Goal: Task Accomplishment & Management: Manage account settings

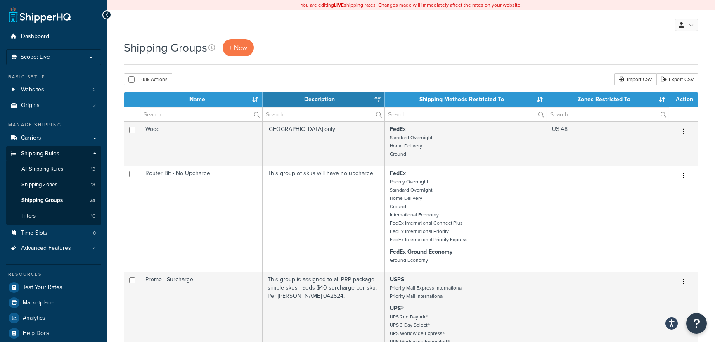
select select "15"
click at [61, 58] on p "Scope: Live" at bounding box center [53, 57] width 87 height 7
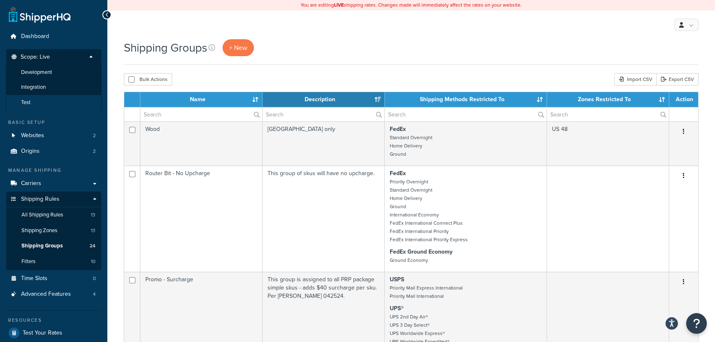
click at [50, 102] on li "Test" at bounding box center [54, 102] width 96 height 15
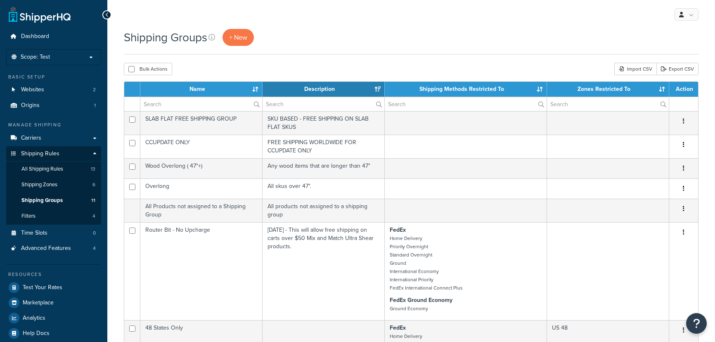
select select "15"
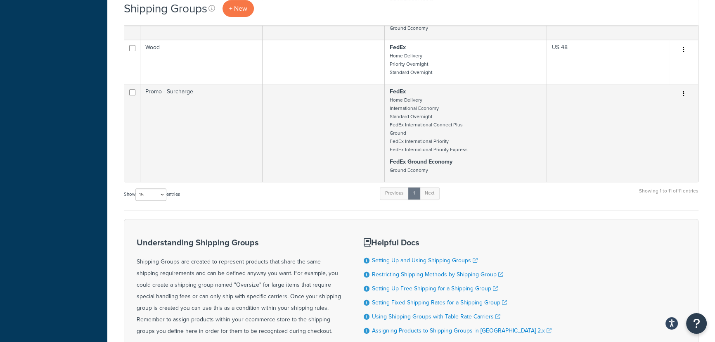
scroll to position [525, 0]
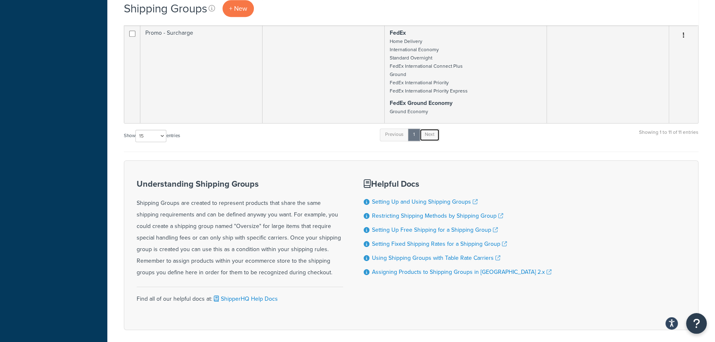
click at [437, 136] on link "Next" at bounding box center [429, 134] width 20 height 12
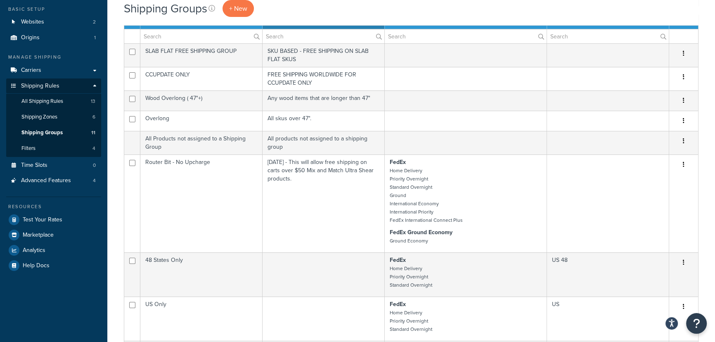
scroll to position [0, 0]
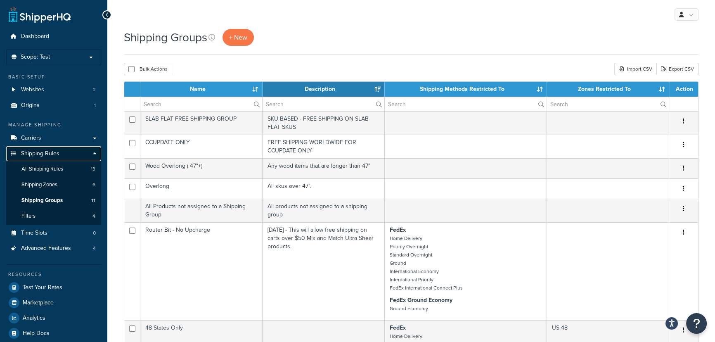
click at [54, 153] on span "Shipping Rules" at bounding box center [40, 153] width 38 height 7
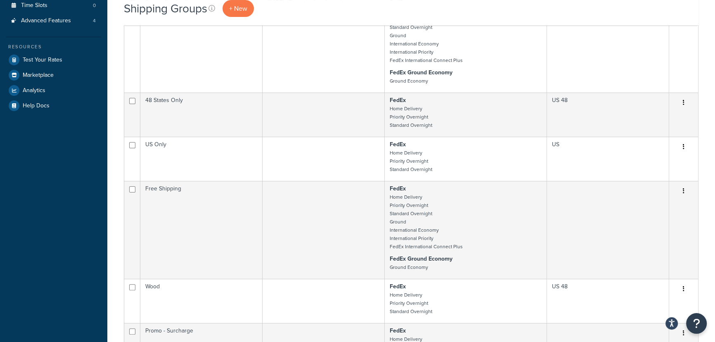
scroll to position [262, 0]
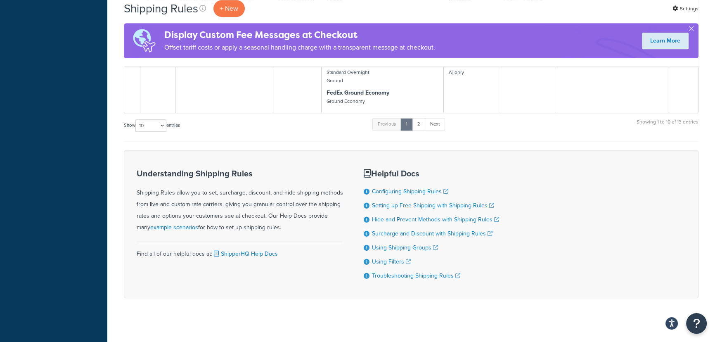
scroll to position [617, 0]
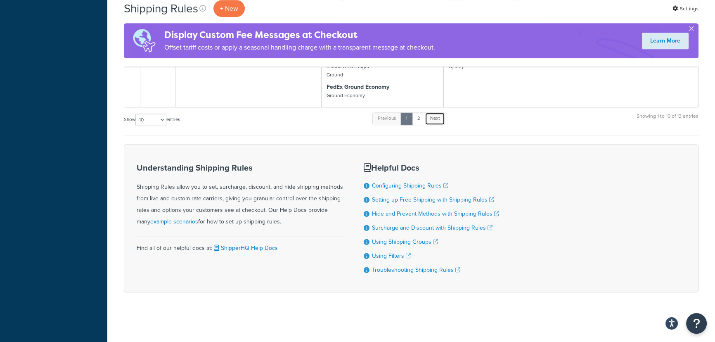
click at [436, 119] on link "Next" at bounding box center [435, 118] width 20 height 12
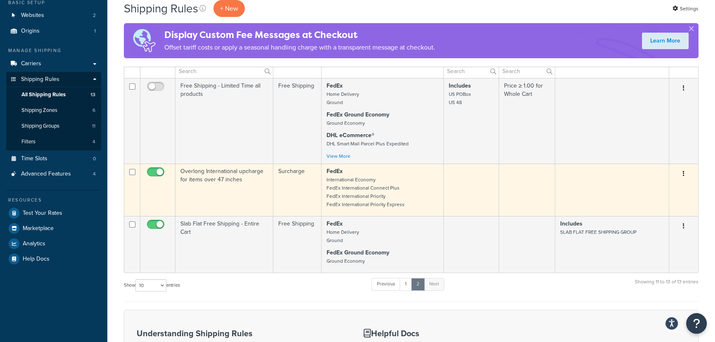
scroll to position [150, 0]
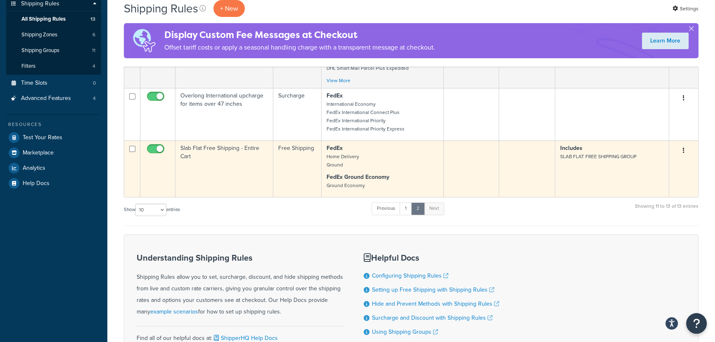
click at [683, 155] on button "button" at bounding box center [683, 150] width 12 height 13
click at [637, 166] on link "Edit" at bounding box center [655, 166] width 65 height 17
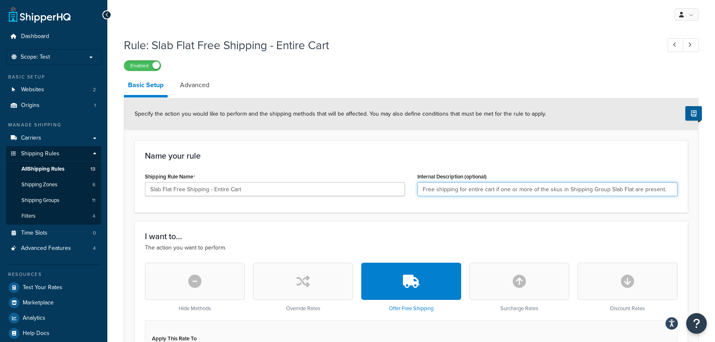
drag, startPoint x: 630, startPoint y: 185, endPoint x: 660, endPoint y: 185, distance: 30.1
click at [660, 185] on input "Free shipping for entire cart if one or more of the skus in Shipping Group Slab…" at bounding box center [547, 189] width 260 height 14
click at [672, 187] on input "Free shipping for entire cart if one or more of the skus in Shipping Group Slab…" at bounding box center [547, 189] width 260 height 14
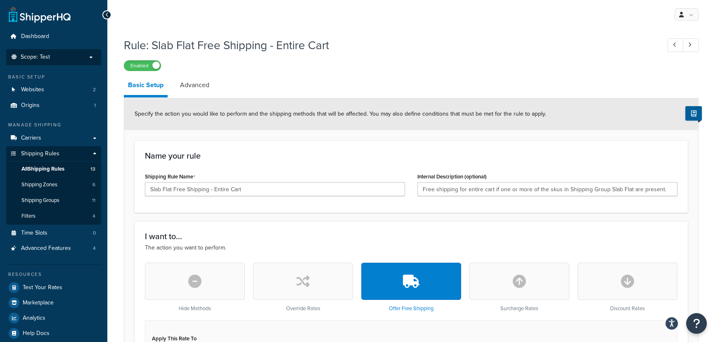
click at [74, 58] on p "Scope: Test" at bounding box center [53, 57] width 87 height 7
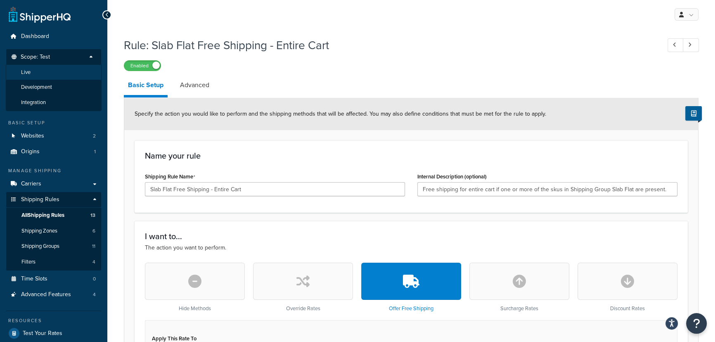
click at [56, 73] on li "Live" at bounding box center [54, 72] width 96 height 15
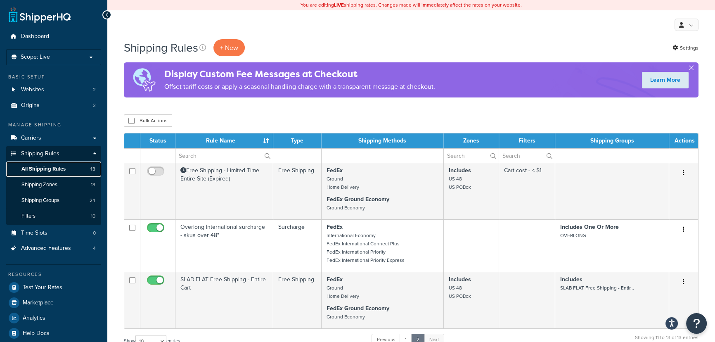
click at [56, 166] on span "All Shipping Rules" at bounding box center [43, 168] width 44 height 7
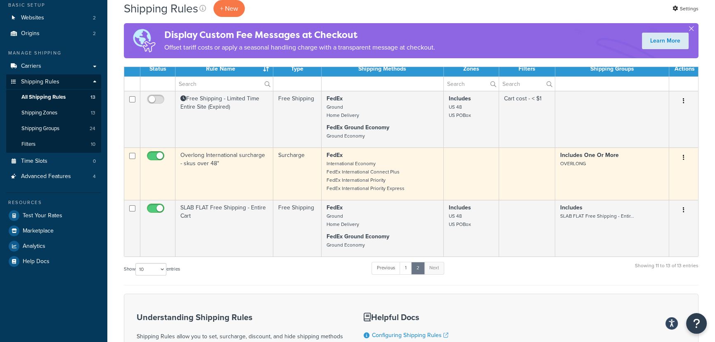
scroll to position [75, 0]
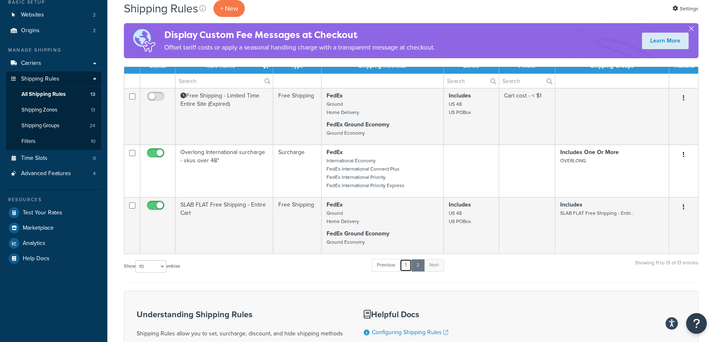
click at [404, 268] on link "1" at bounding box center [405, 265] width 12 height 12
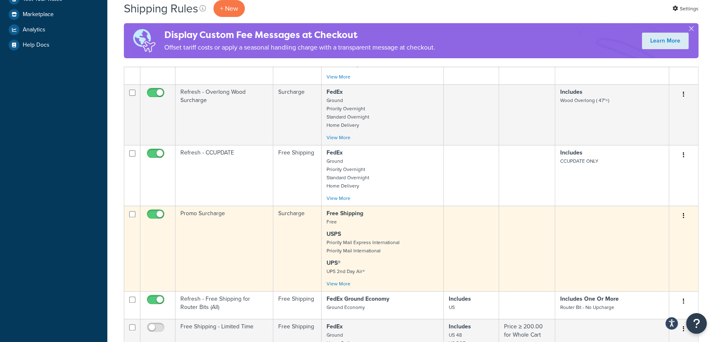
scroll to position [300, 0]
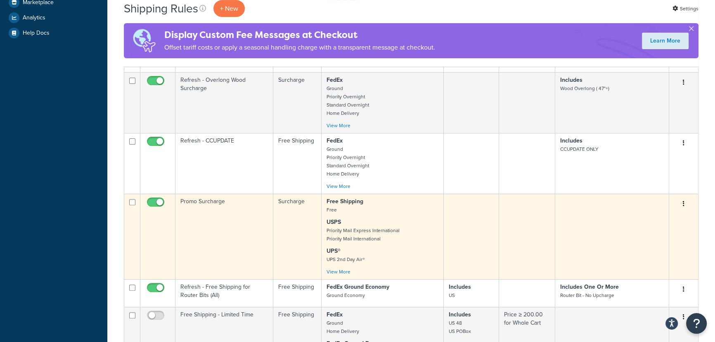
click at [682, 205] on icon "button" at bounding box center [683, 203] width 2 height 6
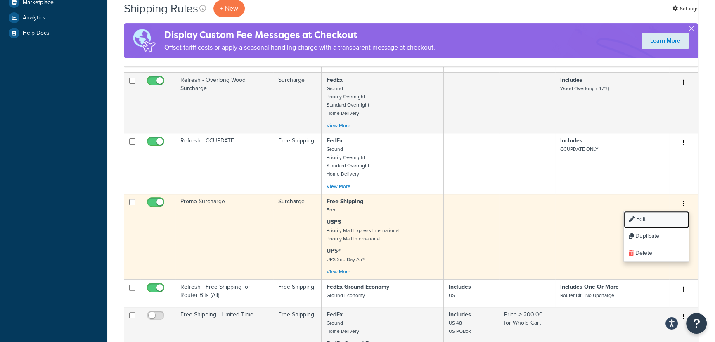
click at [658, 222] on link "Edit" at bounding box center [655, 219] width 65 height 17
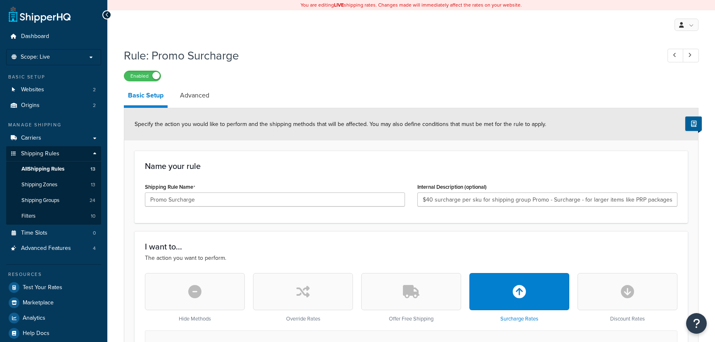
select select "ITEM"
click at [105, 11] on div at bounding box center [106, 14] width 9 height 9
click at [57, 154] on span "Shipping Rules" at bounding box center [40, 153] width 38 height 7
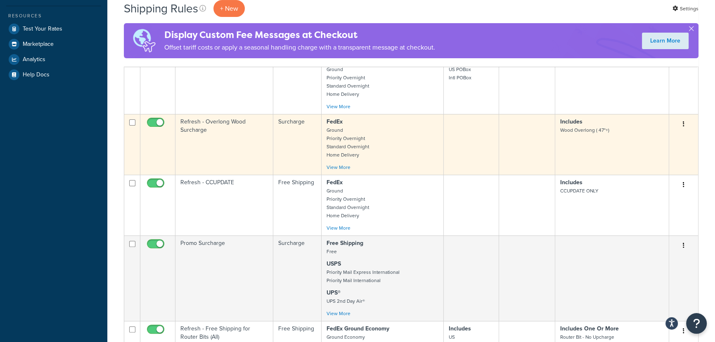
scroll to position [300, 0]
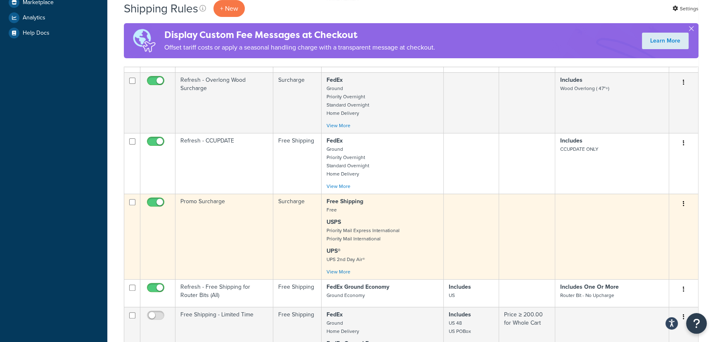
click at [151, 204] on input "checkbox" at bounding box center [156, 204] width 23 height 10
checkbox input "false"
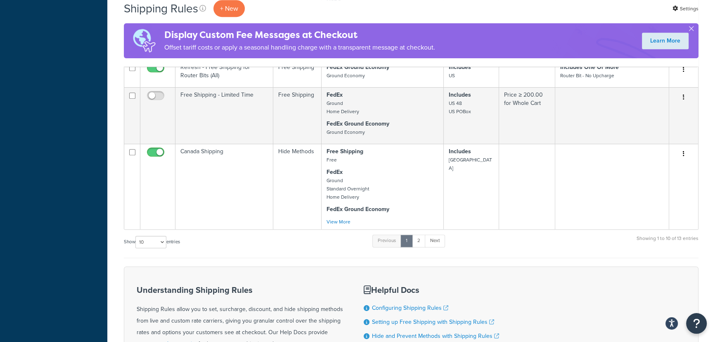
scroll to position [562, 0]
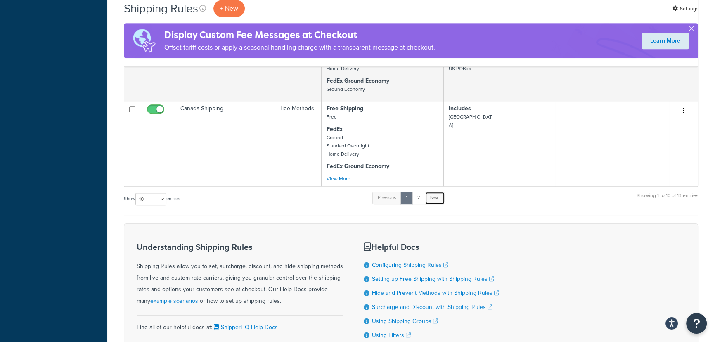
click at [433, 202] on link "Next" at bounding box center [435, 197] width 20 height 12
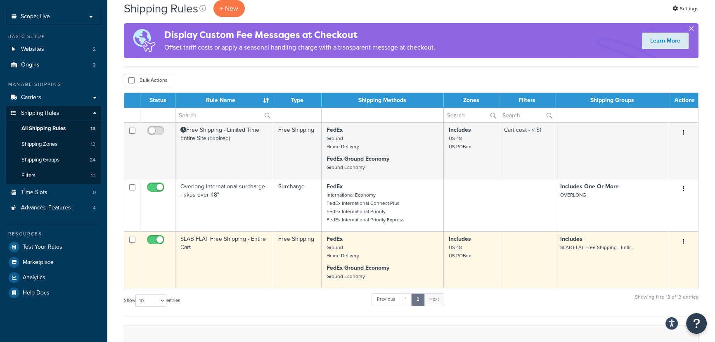
scroll to position [37, 0]
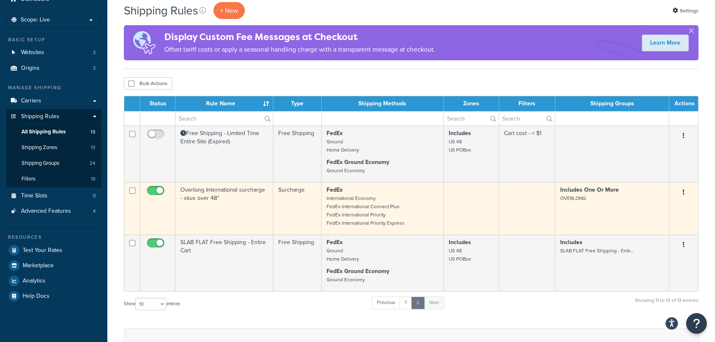
click at [151, 189] on input "checkbox" at bounding box center [156, 192] width 23 height 10
checkbox input "false"
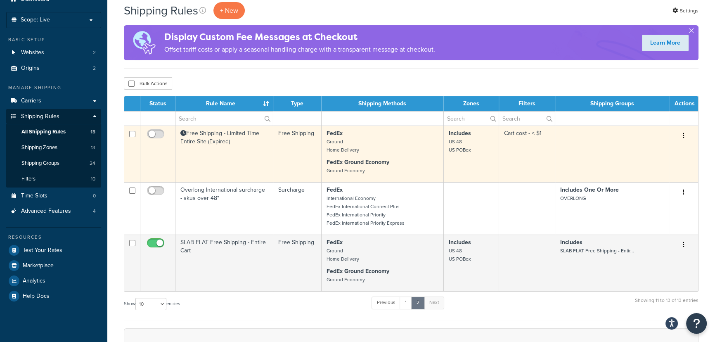
click at [224, 135] on td "Free Shipping - Limited Time Entire Site (Expired)" at bounding box center [224, 153] width 98 height 57
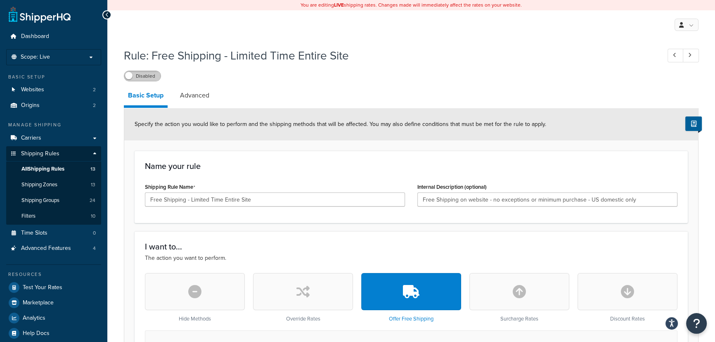
click at [142, 73] on label "Disabled" at bounding box center [142, 76] width 36 height 10
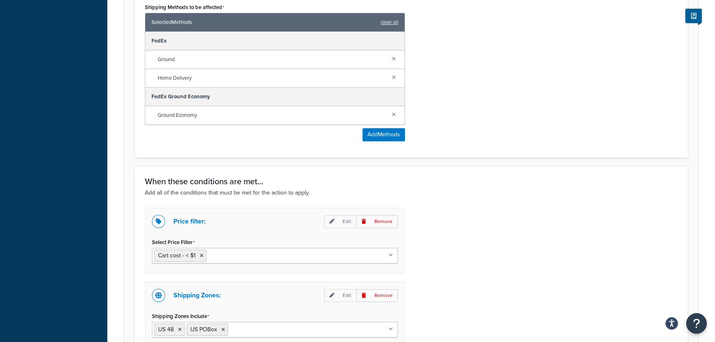
scroll to position [557, 0]
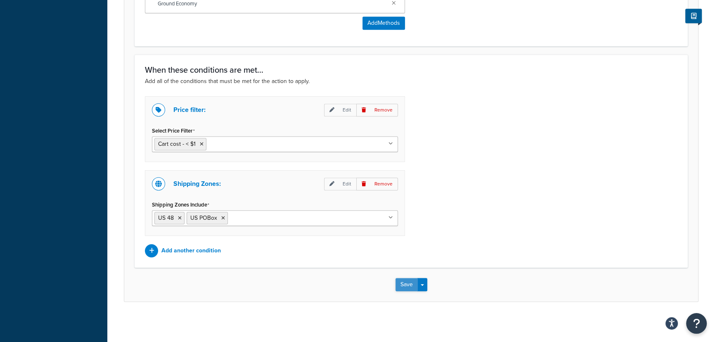
click at [403, 284] on button "Save" at bounding box center [406, 284] width 22 height 13
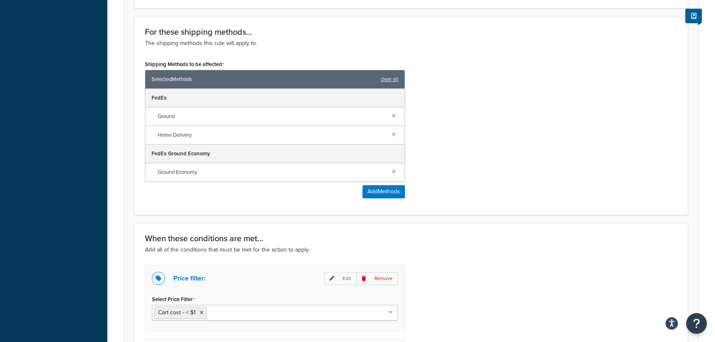
scroll to position [0, 0]
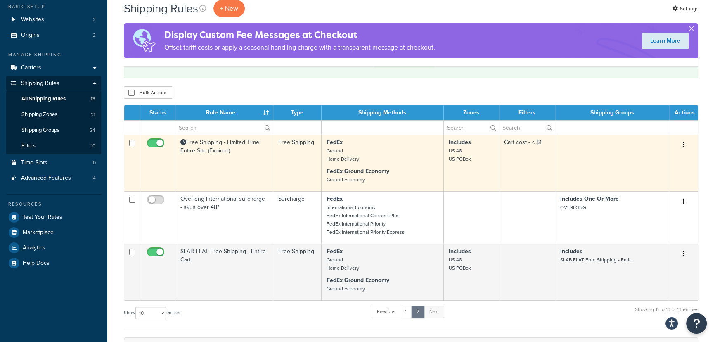
scroll to position [75, 0]
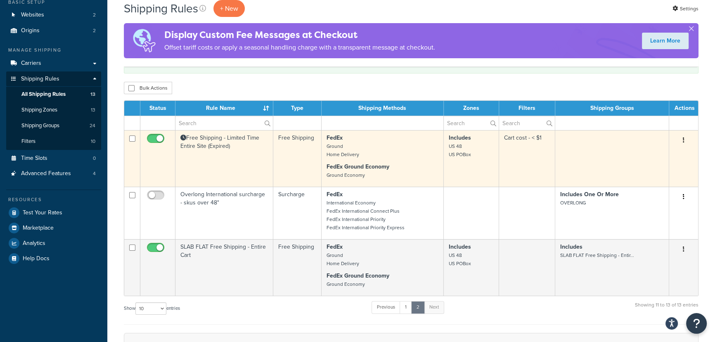
click at [686, 141] on button "button" at bounding box center [683, 140] width 12 height 13
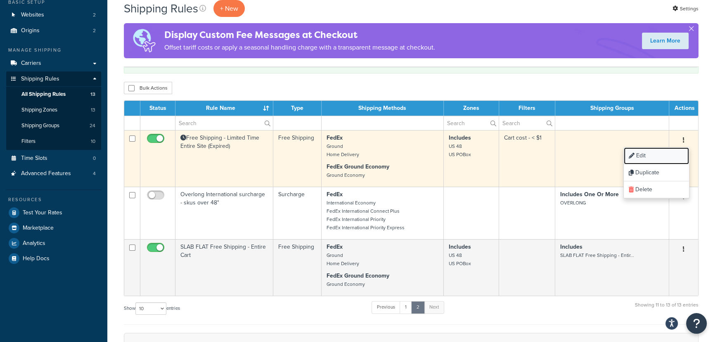
click at [645, 153] on link "Edit" at bounding box center [655, 155] width 65 height 17
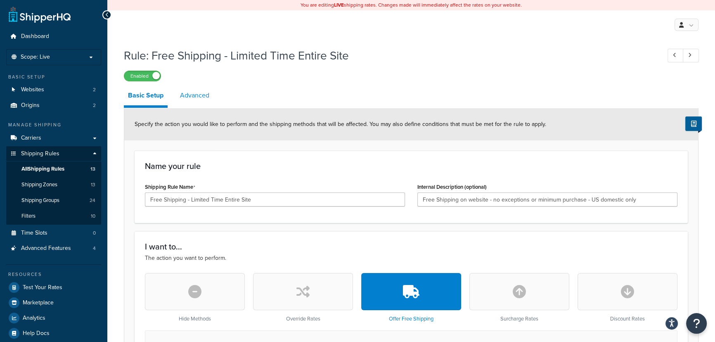
click at [197, 98] on link "Advanced" at bounding box center [195, 95] width 38 height 20
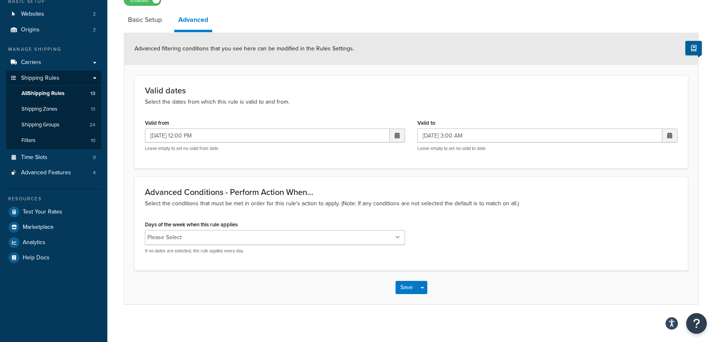
scroll to position [79, 0]
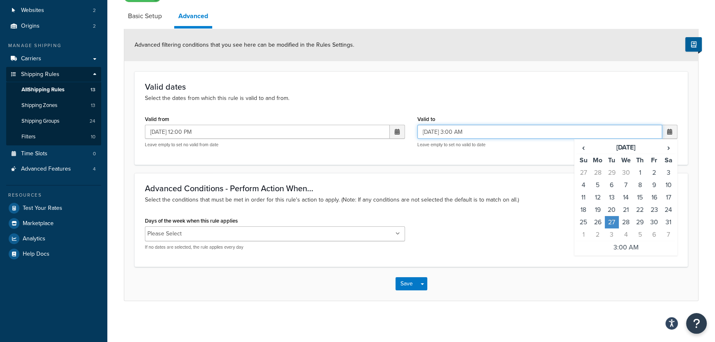
drag, startPoint x: 524, startPoint y: 132, endPoint x: 400, endPoint y: 140, distance: 124.5
click at [400, 140] on div "Valid from 05/22/2025 12:00 PM ‹ May 2025 › Su Mo Tu We Th Fr Sa 27 28 29 30 1 …" at bounding box center [411, 133] width 545 height 41
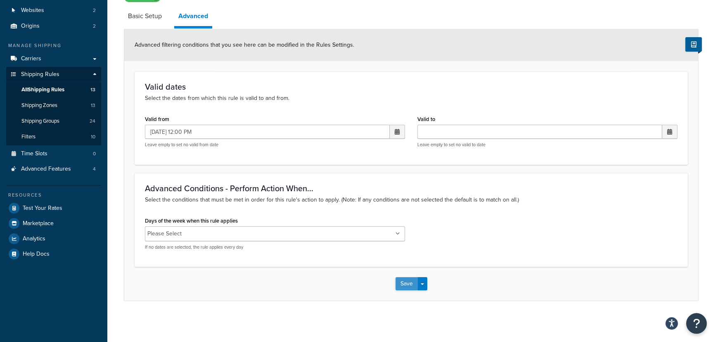
click at [405, 286] on button "Save" at bounding box center [406, 283] width 22 height 13
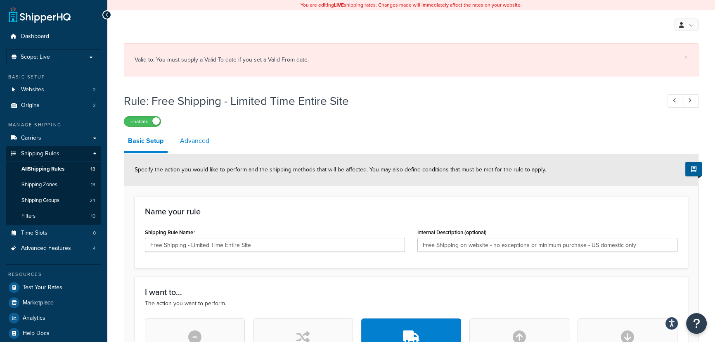
click at [208, 143] on link "Advanced" at bounding box center [195, 141] width 38 height 20
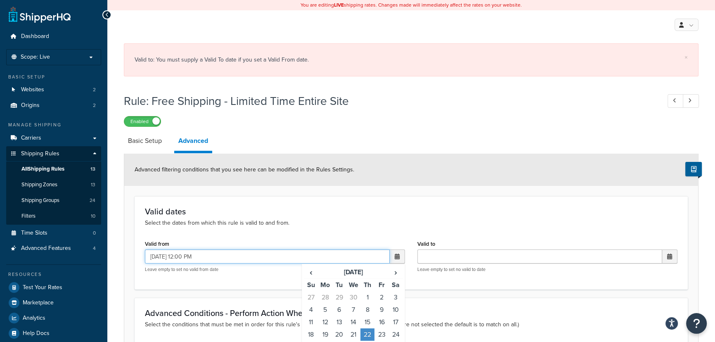
drag, startPoint x: 213, startPoint y: 253, endPoint x: 144, endPoint y: 265, distance: 70.3
click at [144, 265] on div "Valid from 05/22/2025 12:00 PM ‹ May 2025 › Su Mo Tu We Th Fr Sa 27 28 29 30 1 …" at bounding box center [275, 258] width 272 height 41
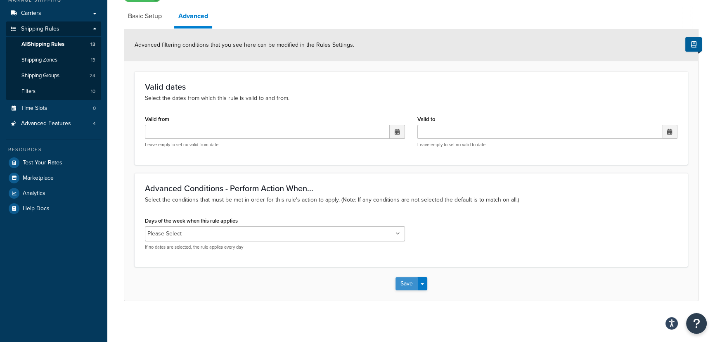
click at [402, 288] on button "Save" at bounding box center [406, 283] width 22 height 13
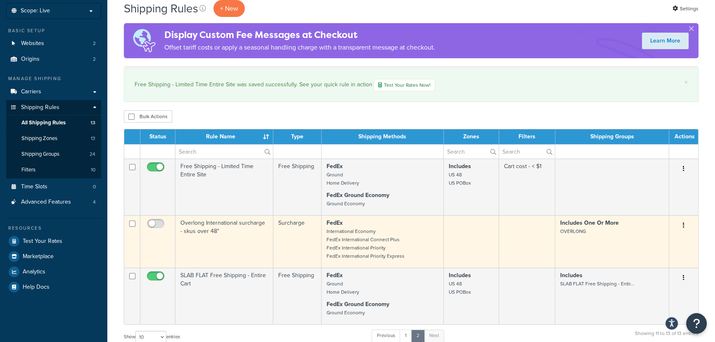
scroll to position [112, 0]
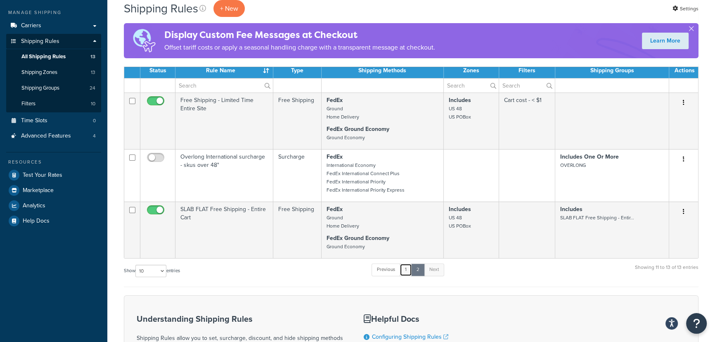
click at [404, 270] on link "1" at bounding box center [405, 269] width 12 height 12
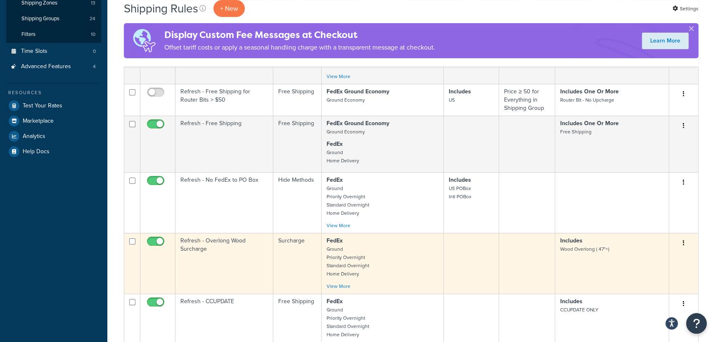
scroll to position [187, 0]
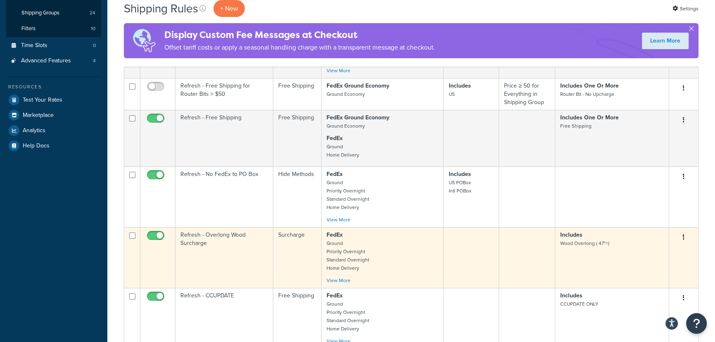
click at [681, 239] on button "button" at bounding box center [683, 237] width 12 height 13
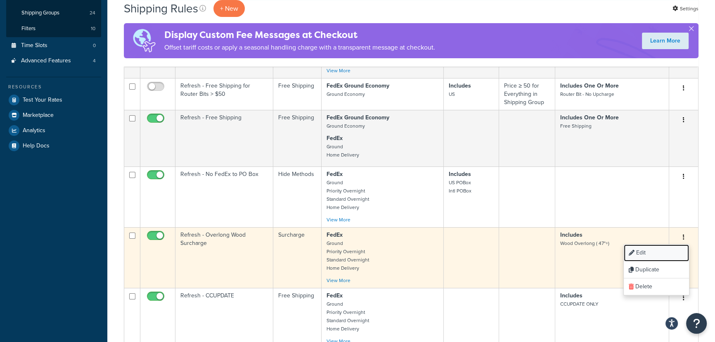
click at [657, 253] on link "Edit" at bounding box center [655, 252] width 65 height 17
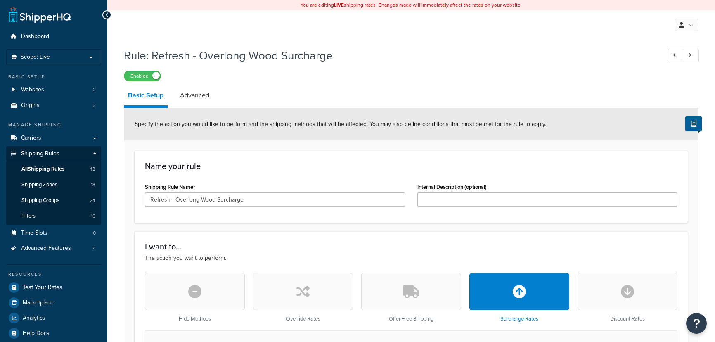
select select "CART"
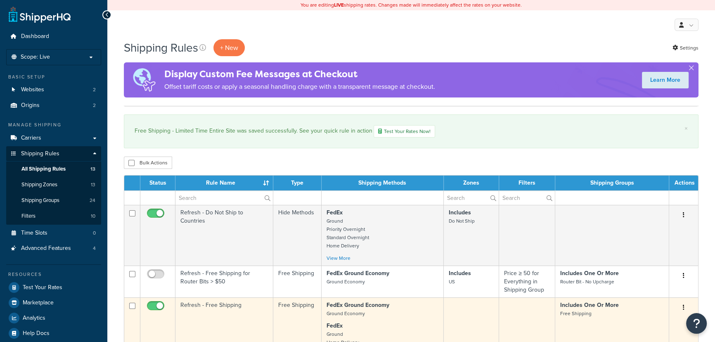
scroll to position [187, 0]
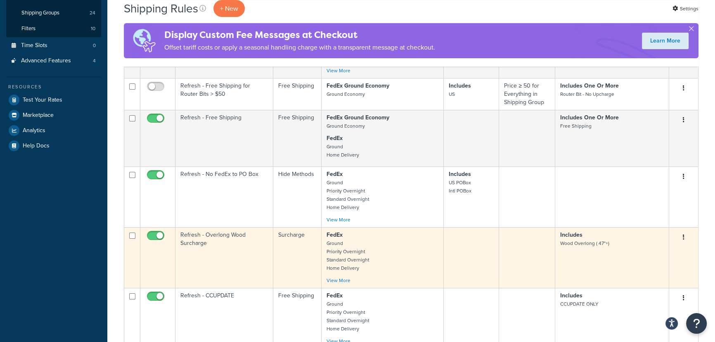
click at [150, 235] on input "checkbox" at bounding box center [156, 237] width 23 height 10
checkbox input "false"
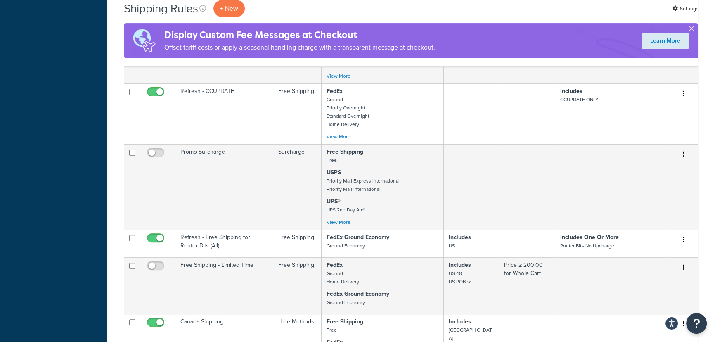
scroll to position [562, 0]
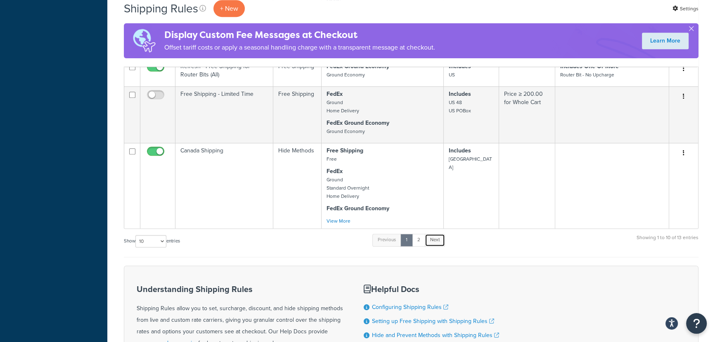
click at [437, 246] on link "Next" at bounding box center [435, 240] width 20 height 12
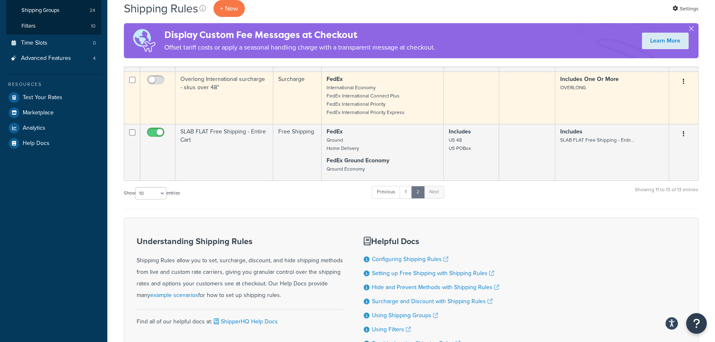
scroll to position [117, 0]
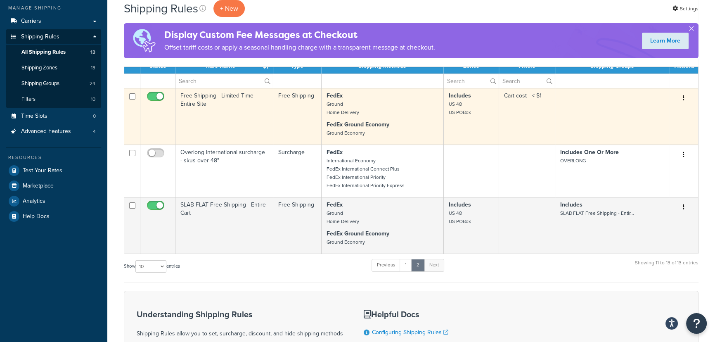
click at [150, 96] on input "checkbox" at bounding box center [156, 98] width 23 height 10
checkbox input "false"
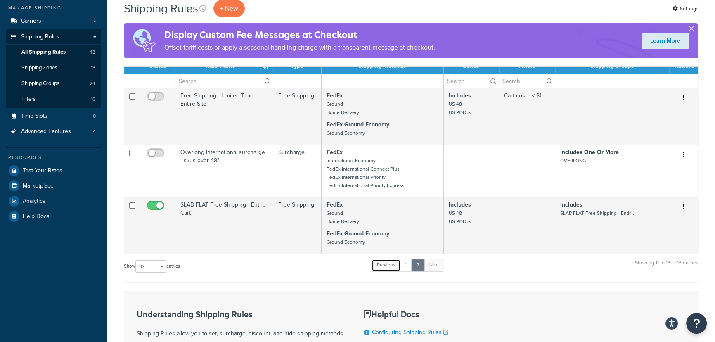
click at [388, 268] on link "Previous" at bounding box center [385, 265] width 29 height 12
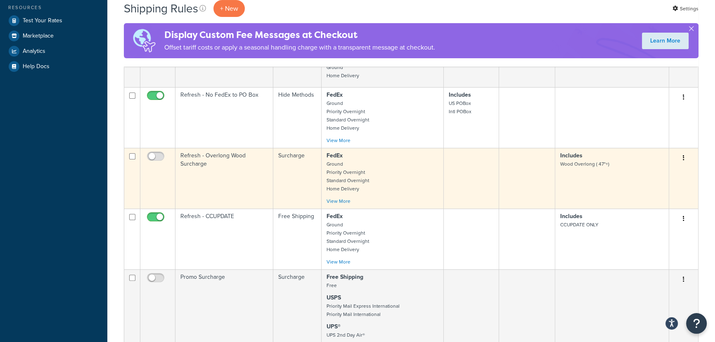
scroll to position [267, 0]
click at [156, 158] on input "checkbox" at bounding box center [156, 158] width 23 height 10
checkbox input "true"
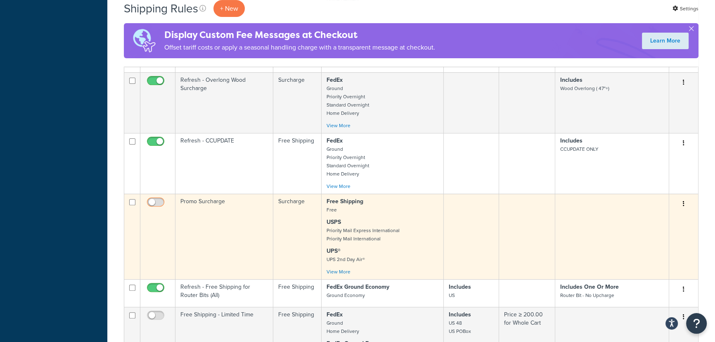
click at [158, 204] on input "checkbox" at bounding box center [156, 204] width 23 height 10
checkbox input "true"
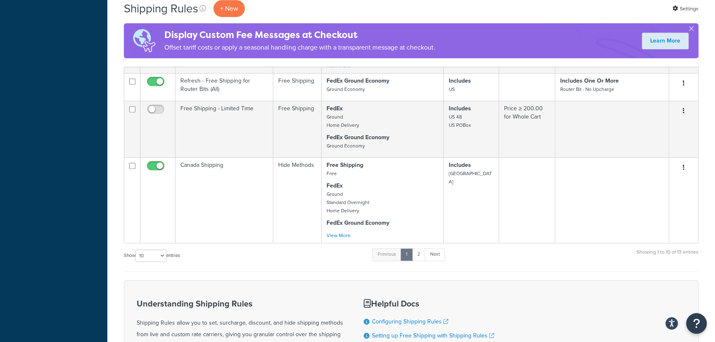
scroll to position [642, 0]
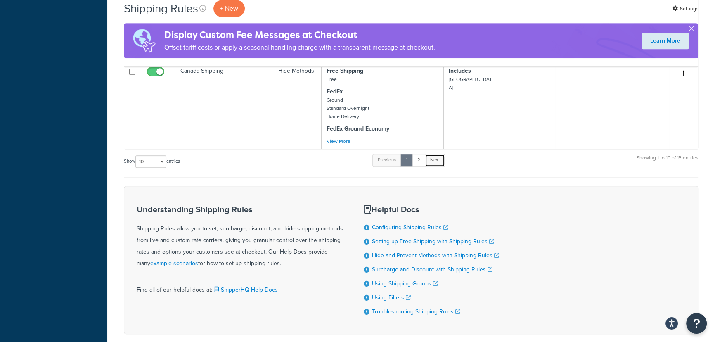
click at [437, 166] on link "Next" at bounding box center [435, 160] width 20 height 12
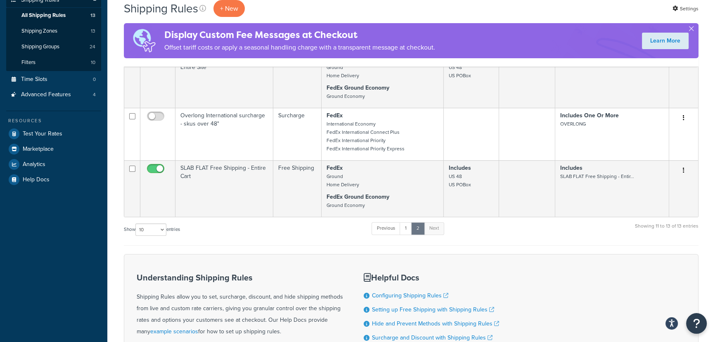
scroll to position [117, 0]
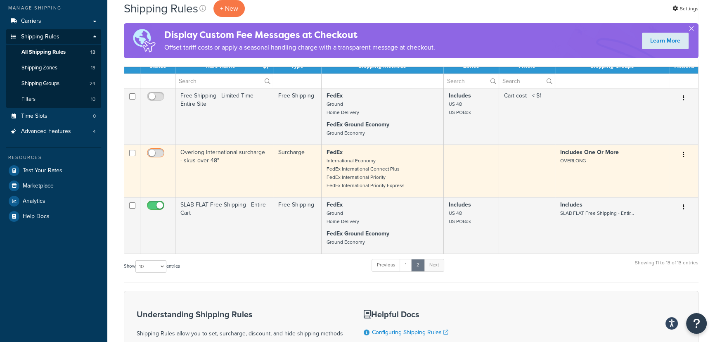
click at [160, 153] on input "checkbox" at bounding box center [156, 155] width 23 height 10
checkbox input "true"
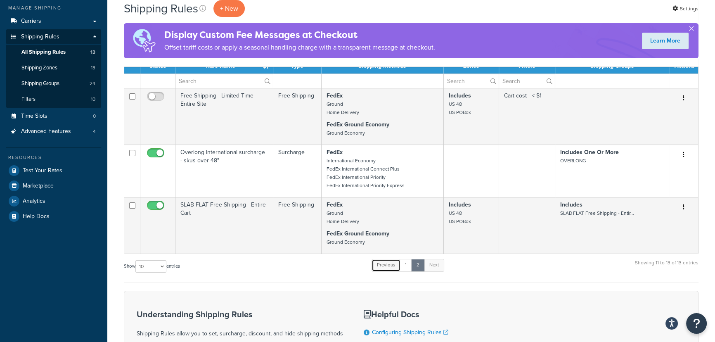
click at [384, 266] on link "Previous" at bounding box center [385, 265] width 29 height 12
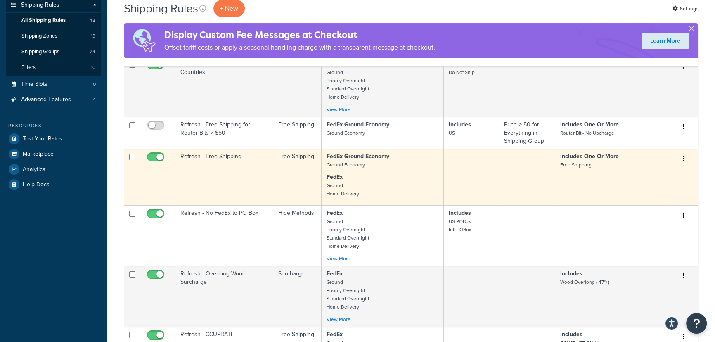
scroll to position [229, 0]
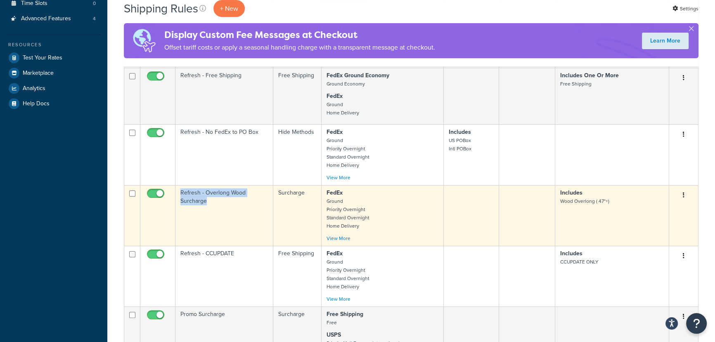
drag, startPoint x: 175, startPoint y: 194, endPoint x: 208, endPoint y: 212, distance: 37.5
click at [208, 212] on td "Refresh - Overlong Wood Surcharge" at bounding box center [224, 215] width 98 height 61
copy td "Refresh - Overlong Wood Surcharge"
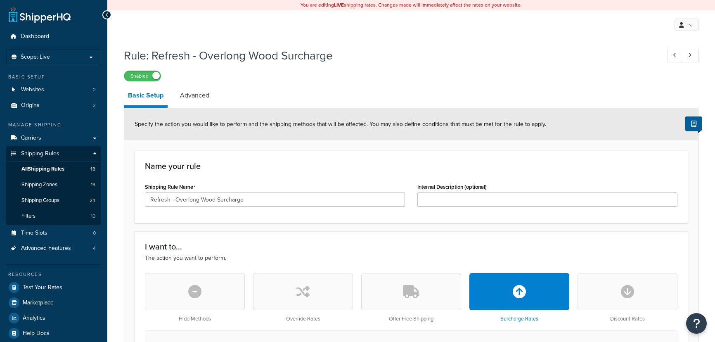
select select "CART"
click at [58, 170] on span "All Shipping Rules" at bounding box center [42, 168] width 43 height 7
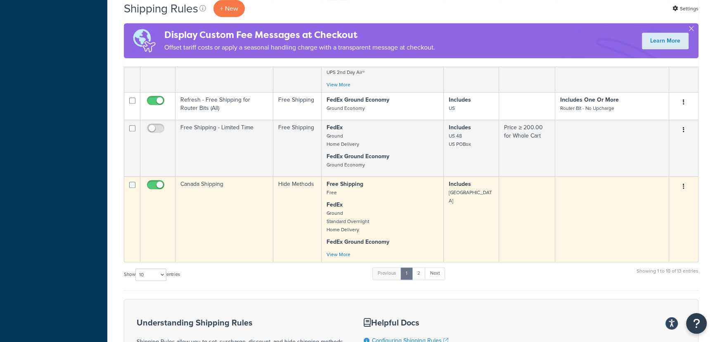
scroll to position [487, 0]
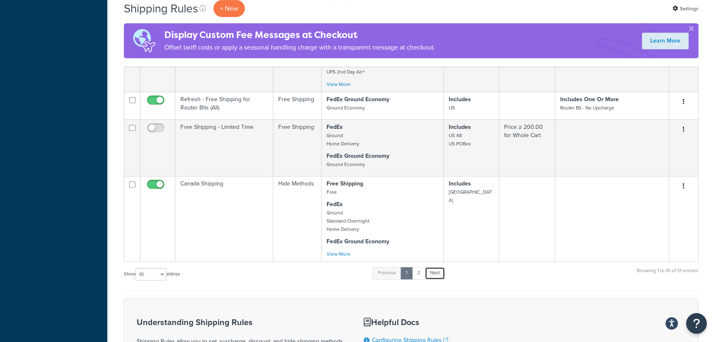
click at [432, 278] on link "Next" at bounding box center [435, 273] width 20 height 12
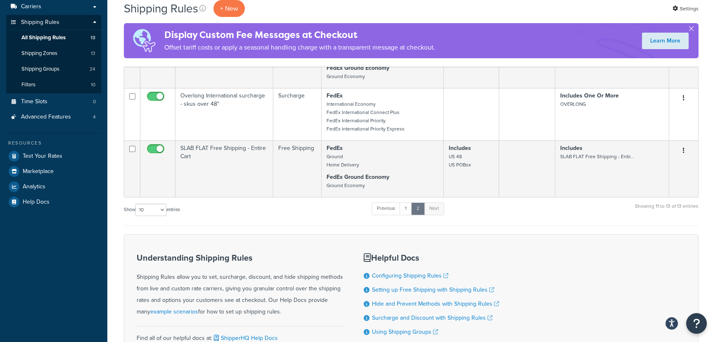
scroll to position [0, 0]
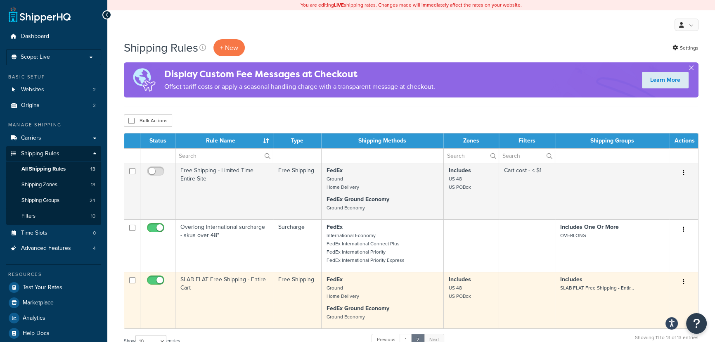
click at [682, 283] on icon "button" at bounding box center [683, 281] width 2 height 6
click at [660, 299] on link "Edit" at bounding box center [655, 297] width 65 height 17
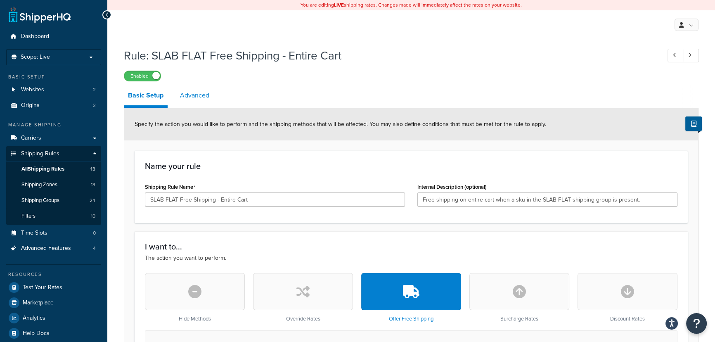
click at [188, 94] on link "Advanced" at bounding box center [195, 95] width 38 height 20
